Goal: Transaction & Acquisition: Purchase product/service

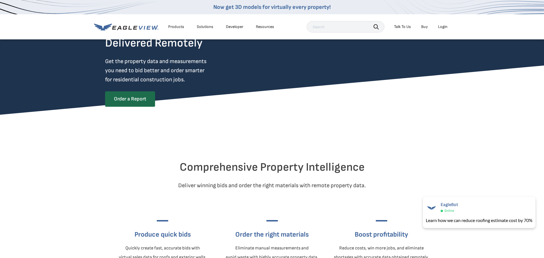
click at [512, 153] on div "Comprehensive Property Intelligence Deliver winning bids and order the right ma…" at bounding box center [272, 201] width 544 height 172
drag, startPoint x: 444, startPoint y: 26, endPoint x: 444, endPoint y: 29, distance: 3.4
click at [444, 27] on div "Login" at bounding box center [442, 26] width 9 height 5
click at [444, 25] on div "Login" at bounding box center [442, 26] width 9 height 5
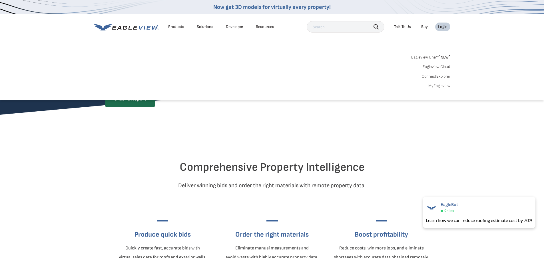
click at [444, 86] on link "MyEagleview" at bounding box center [440, 85] width 22 height 5
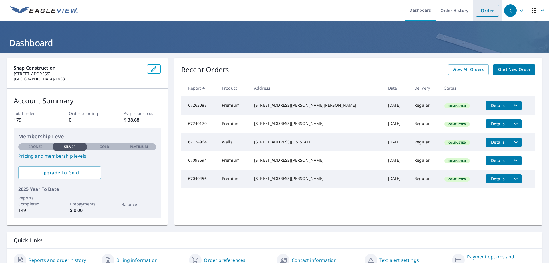
click at [484, 10] on link "Order" at bounding box center [487, 11] width 23 height 12
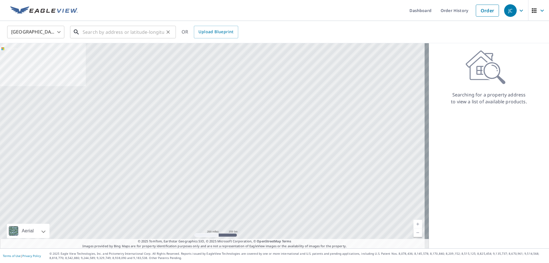
click at [98, 29] on input "text" at bounding box center [123, 32] width 81 height 16
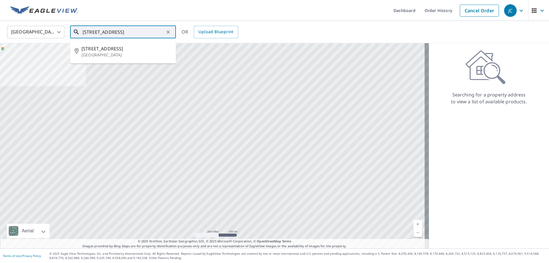
scroll to position [0, 6]
click at [104, 49] on span "[STREET_ADDRESS]" at bounding box center [126, 48] width 90 height 7
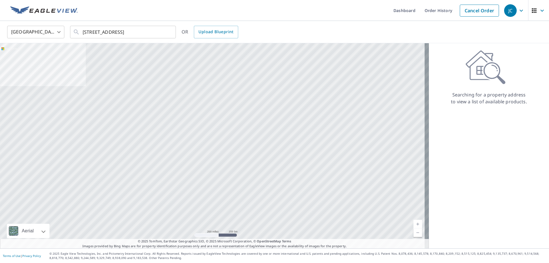
type input "[STREET_ADDRESS]"
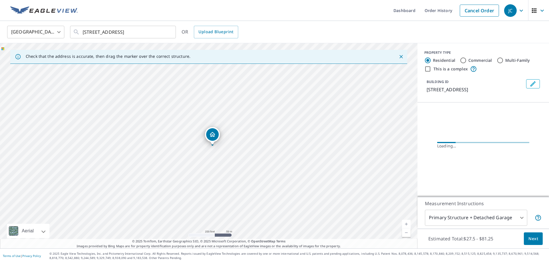
scroll to position [0, 0]
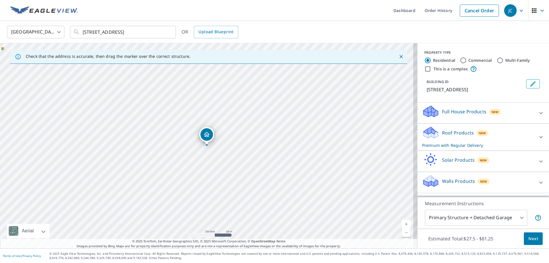
click at [537, 135] on icon at bounding box center [540, 136] width 7 height 7
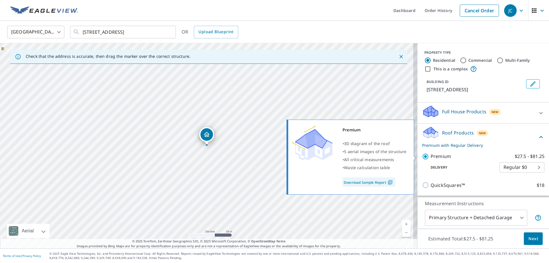
click at [422, 155] on input "Premium $27.5 - $81.25" at bounding box center [426, 156] width 9 height 7
checkbox input "false"
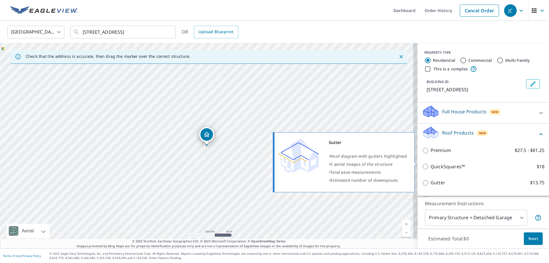
scroll to position [55, 0]
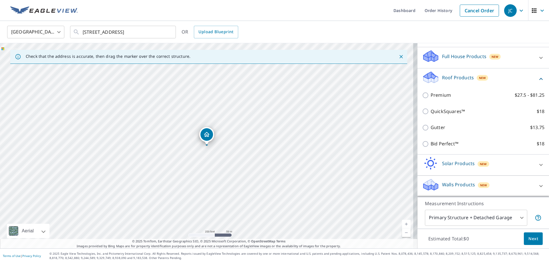
click at [515, 189] on div "Walls Products New" at bounding box center [478, 186] width 112 height 16
click at [537, 184] on icon at bounding box center [540, 185] width 7 height 7
click at [493, 119] on div "QuickSquares™ $18" at bounding box center [483, 111] width 122 height 16
click at [537, 77] on icon at bounding box center [540, 78] width 7 height 7
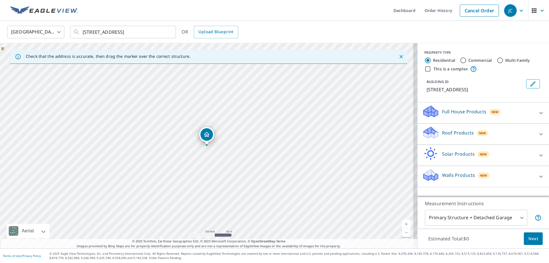
scroll to position [0, 0]
click at [514, 174] on div "Walls Products New" at bounding box center [478, 176] width 112 height 16
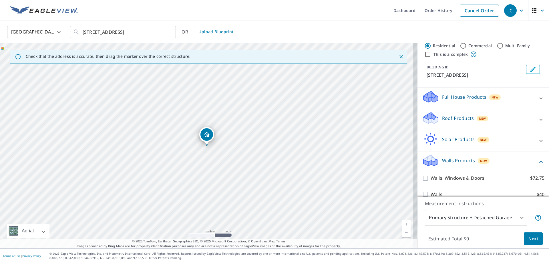
scroll to position [23, 0]
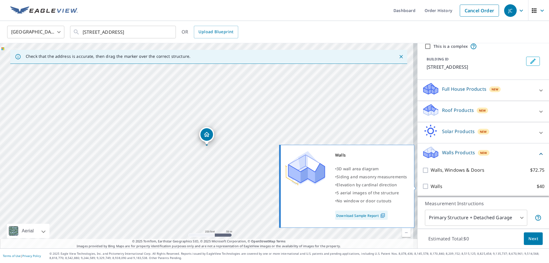
click at [417, 185] on div "Walls • 3D wall area diagram • Siding and masonry measurements • Elevation by […" at bounding box center [349, 186] width 139 height 86
click at [422, 184] on input "Walls $40" at bounding box center [426, 186] width 9 height 7
checkbox input "true"
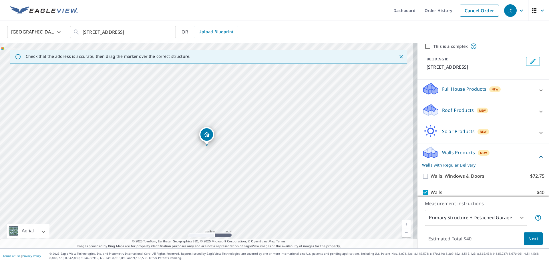
click at [531, 239] on span "Next" at bounding box center [533, 238] width 10 height 7
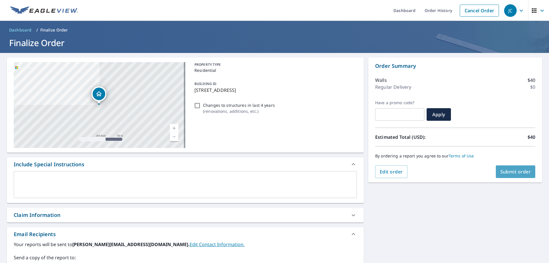
click at [509, 170] on span "Submit order" at bounding box center [515, 171] width 31 height 6
checkbox input "true"
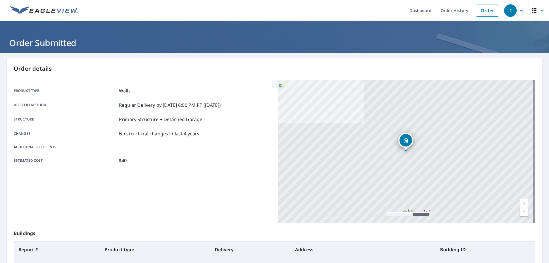
click at [518, 9] on icon "button" at bounding box center [521, 10] width 7 height 7
